Goal: Task Accomplishment & Management: Complete application form

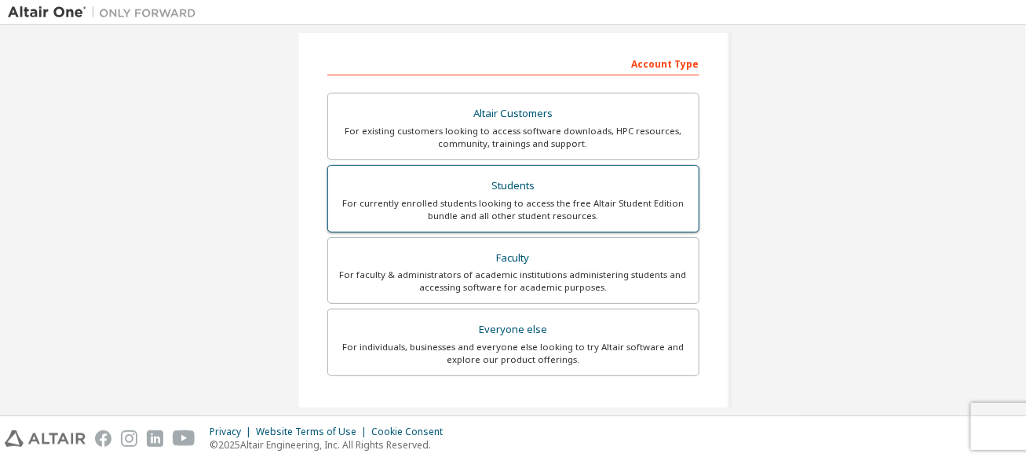
scroll to position [235, 0]
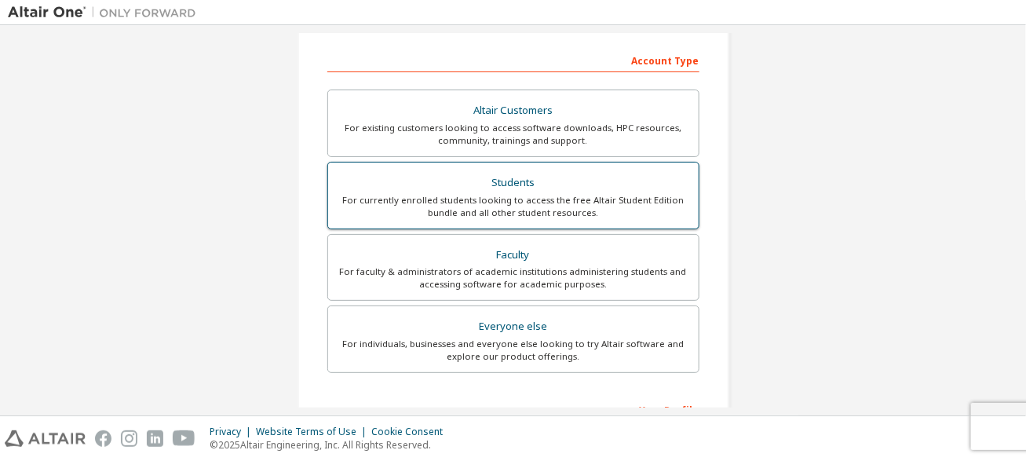
click at [422, 182] on div "Students" at bounding box center [513, 183] width 352 height 22
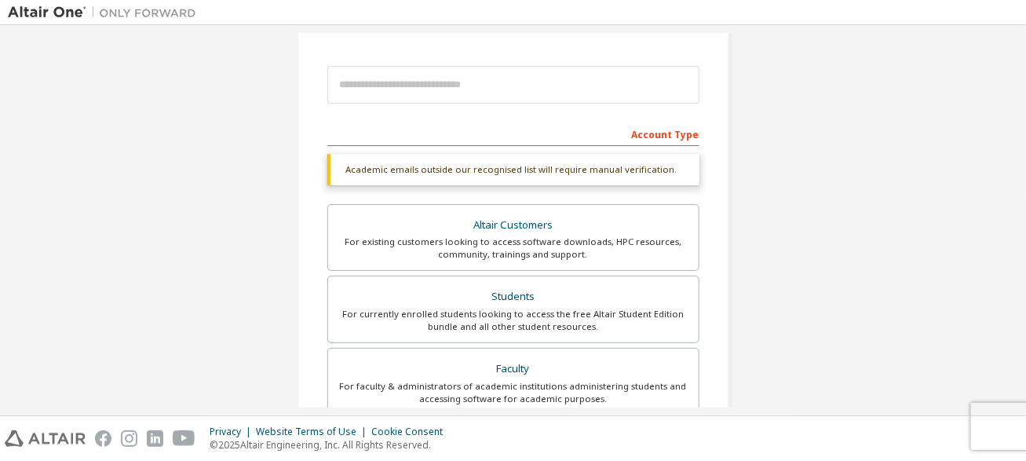
scroll to position [157, 0]
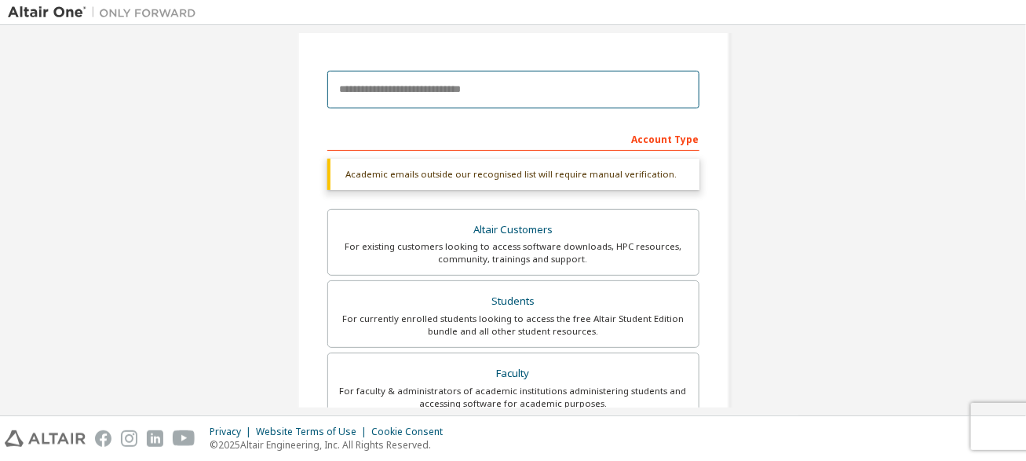
click at [422, 86] on input "email" at bounding box center [513, 90] width 372 height 38
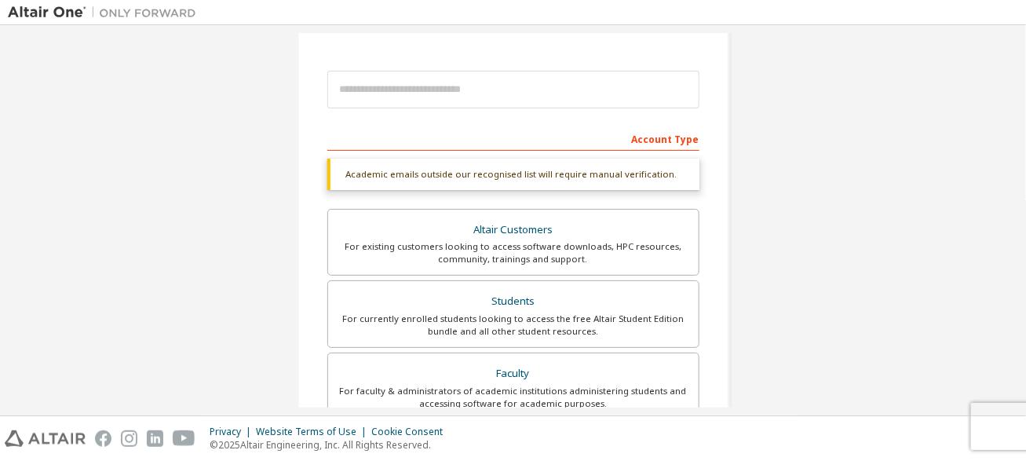
click at [239, 152] on div "Create an Altair One Account For Free Trials, Licenses, Downloads, Learning & D…" at bounding box center [513, 312] width 1010 height 872
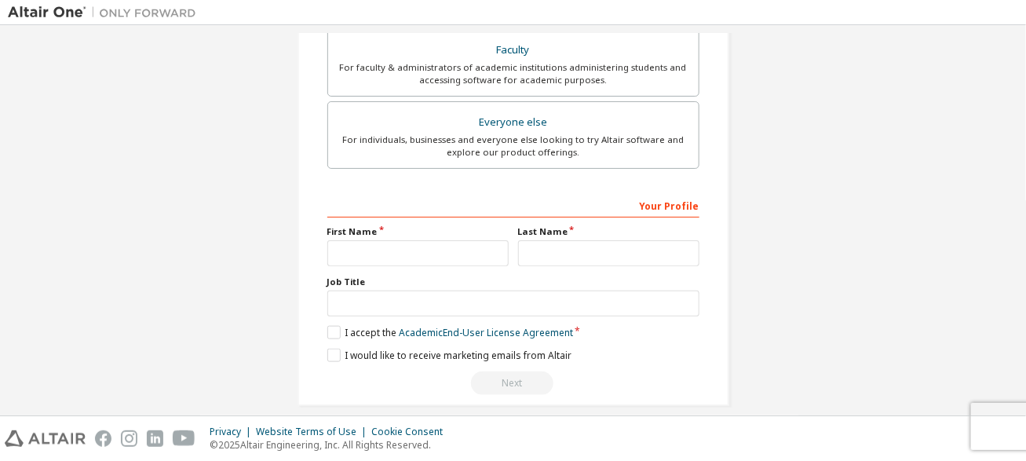
scroll to position [491, 0]
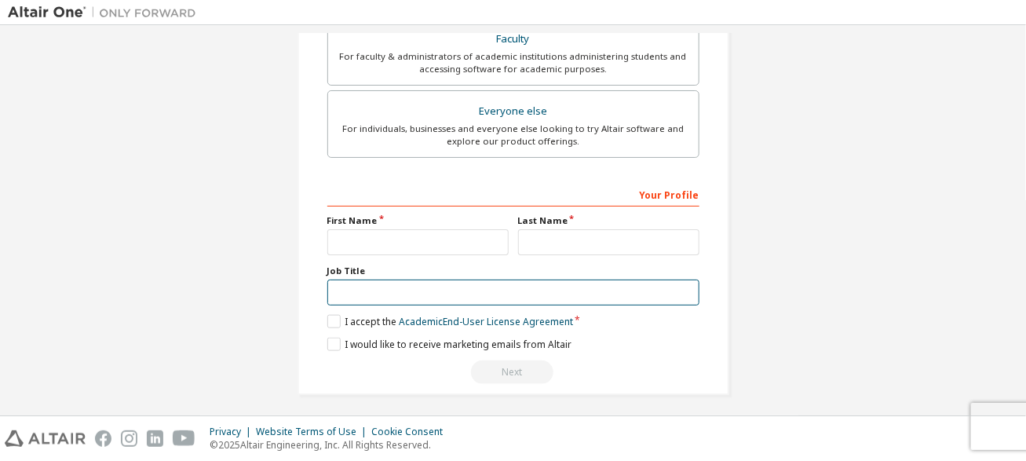
click at [351, 284] on input "text" at bounding box center [513, 292] width 372 height 26
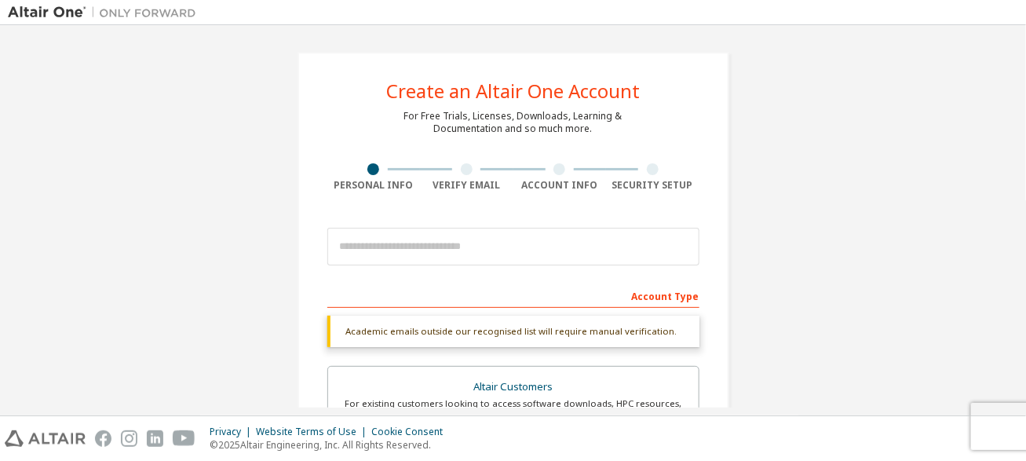
scroll to position [0, 0]
